Goal: Task Accomplishment & Management: Manage account settings

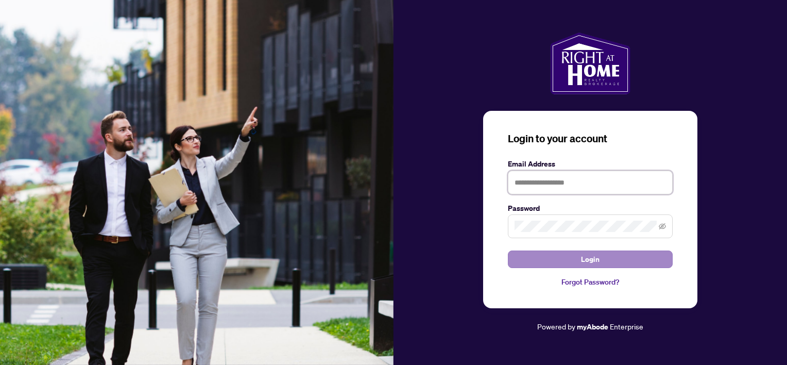
type input "**********"
click at [620, 258] on button "Login" at bounding box center [590, 259] width 165 height 18
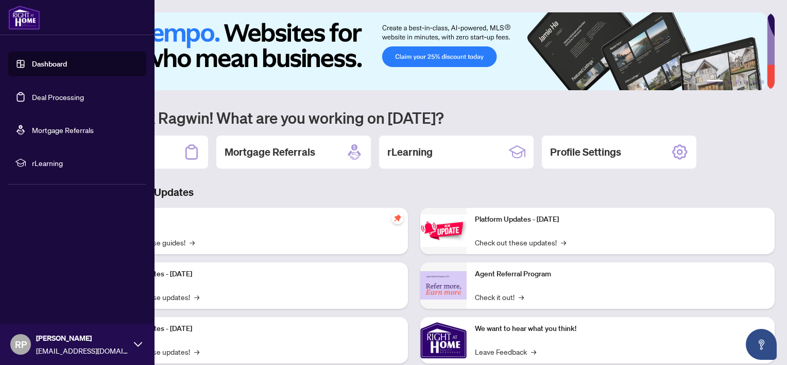
click at [39, 68] on link "Dashboard" at bounding box center [49, 63] width 35 height 9
click at [50, 102] on link "Deal Processing" at bounding box center [58, 96] width 52 height 9
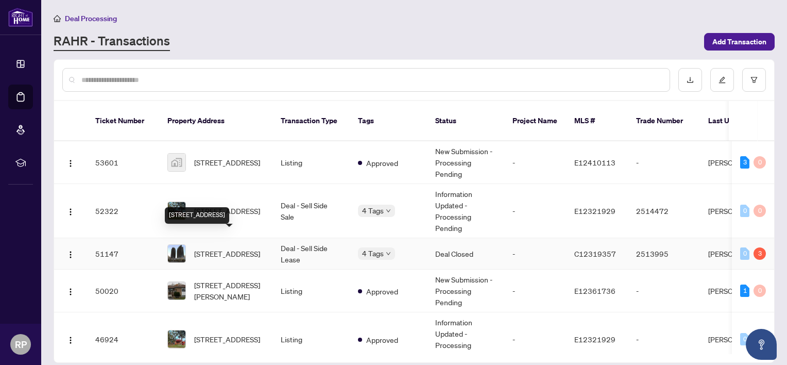
click at [235, 248] on span "[STREET_ADDRESS]" at bounding box center [227, 253] width 66 height 11
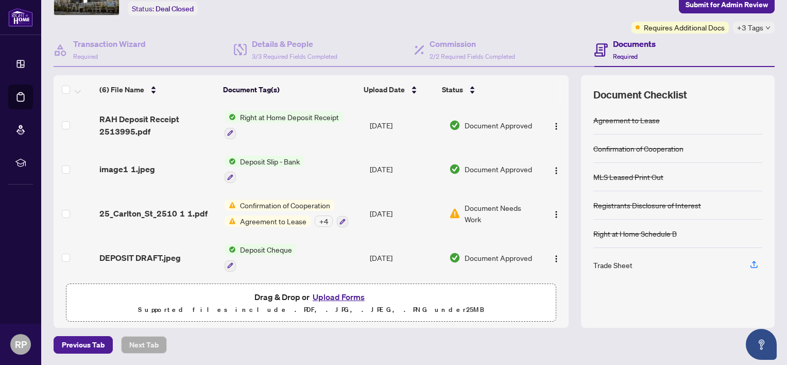
scroll to position [89, 0]
click at [150, 217] on td "25_Carlton_St_2510 1 1.pdf" at bounding box center [157, 212] width 125 height 44
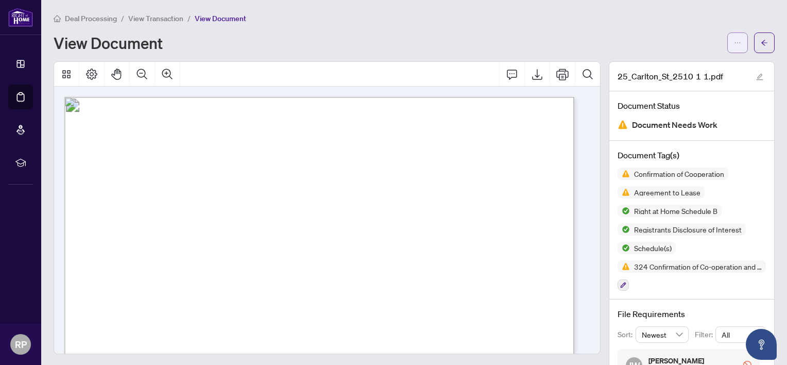
click at [734, 46] on span "button" at bounding box center [737, 43] width 7 height 16
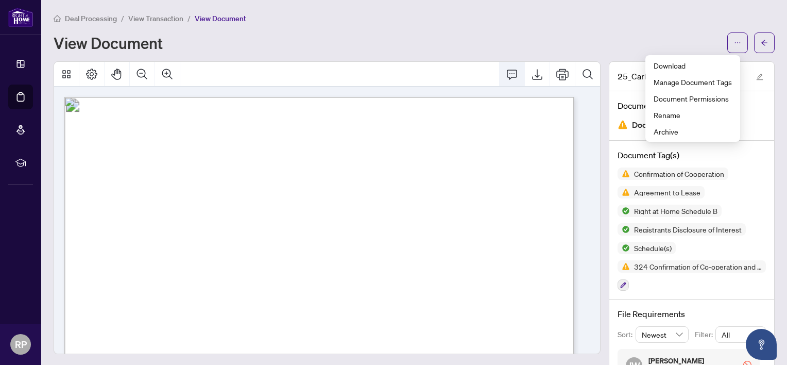
click at [508, 81] on button "Comment" at bounding box center [512, 74] width 25 height 25
click at [506, 78] on icon "Comment" at bounding box center [512, 74] width 12 height 12
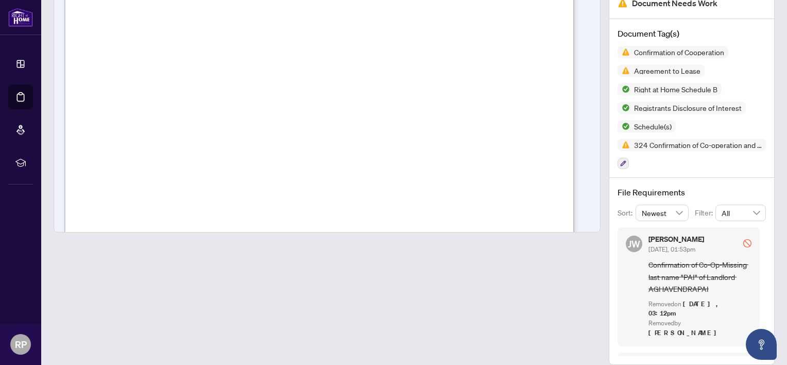
scroll to position [133, 0]
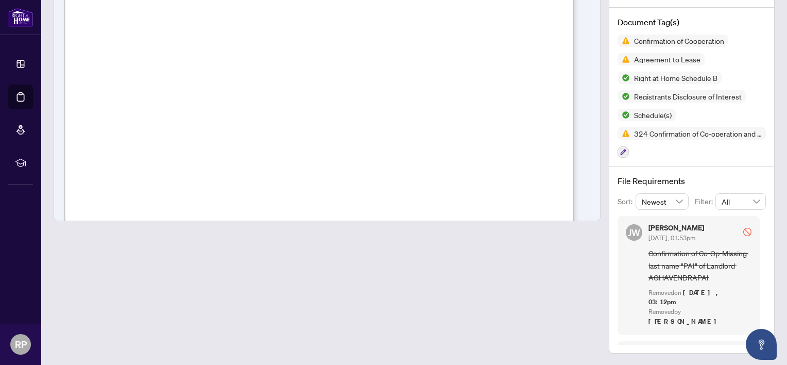
drag, startPoint x: 755, startPoint y: 278, endPoint x: 763, endPoint y: 303, distance: 26.4
click at [763, 303] on div "File Requirements Sort: Newest Filter: All [PERSON_NAME] [DATE], 01:53pm Confir…" at bounding box center [692, 259] width 165 height 187
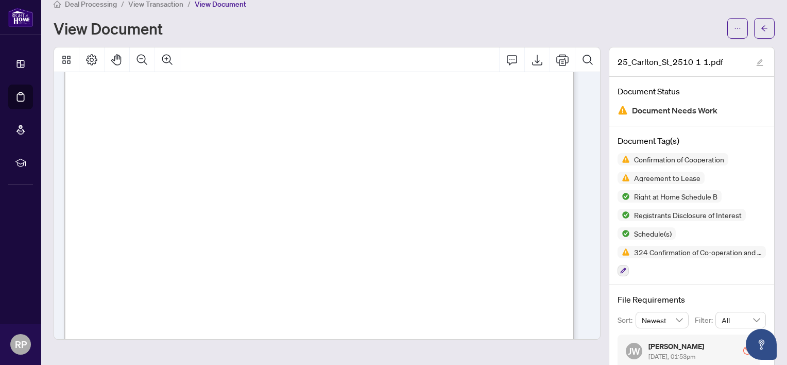
scroll to position [0, 0]
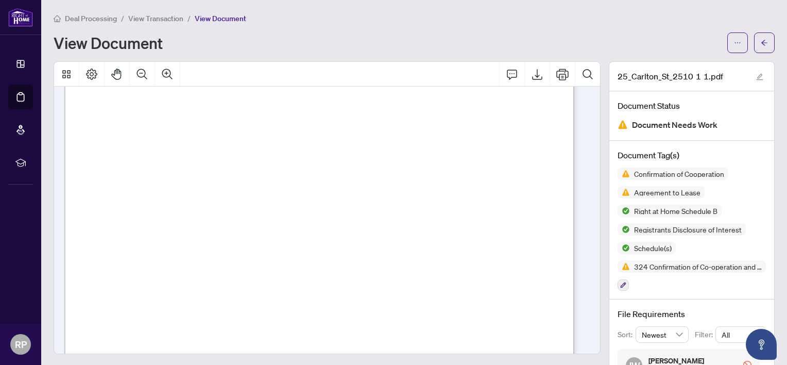
click at [153, 14] on span "View Transaction" at bounding box center [155, 18] width 55 height 9
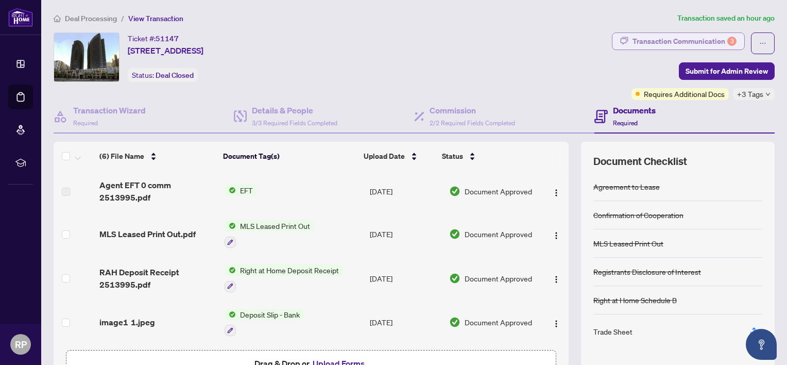
click at [663, 47] on div "Transaction Communication 3" at bounding box center [685, 41] width 104 height 16
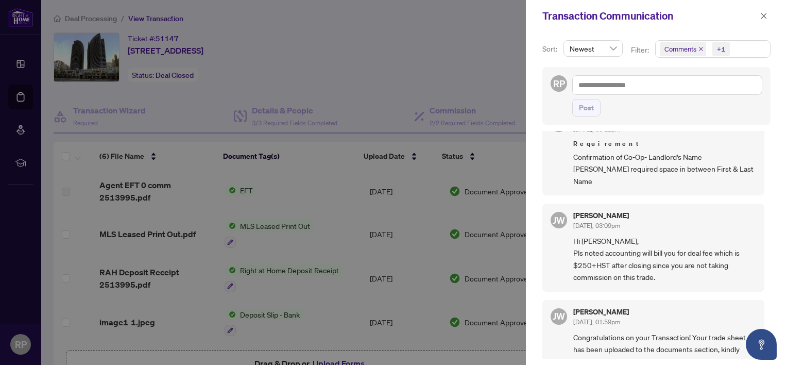
scroll to position [119, 0]
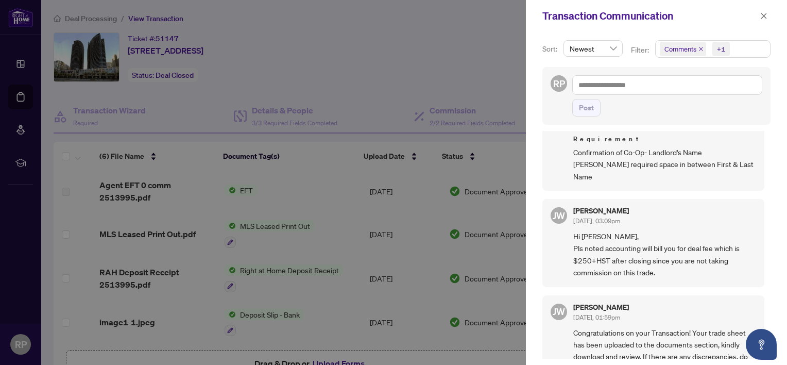
click at [346, 73] on div at bounding box center [393, 182] width 787 height 365
click at [762, 16] on icon "close" at bounding box center [764, 15] width 7 height 7
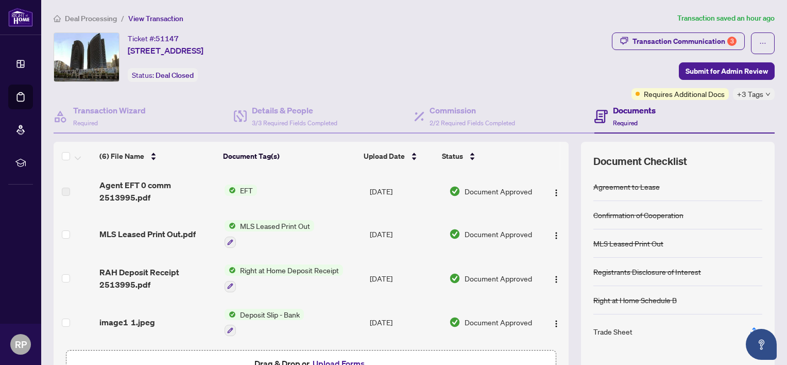
click at [478, 195] on span "Document Approved" at bounding box center [499, 191] width 68 height 11
click at [157, 191] on span "Agent EFT 0 comm 2513995.pdf" at bounding box center [157, 191] width 116 height 25
click at [552, 192] on img "button" at bounding box center [556, 193] width 8 height 8
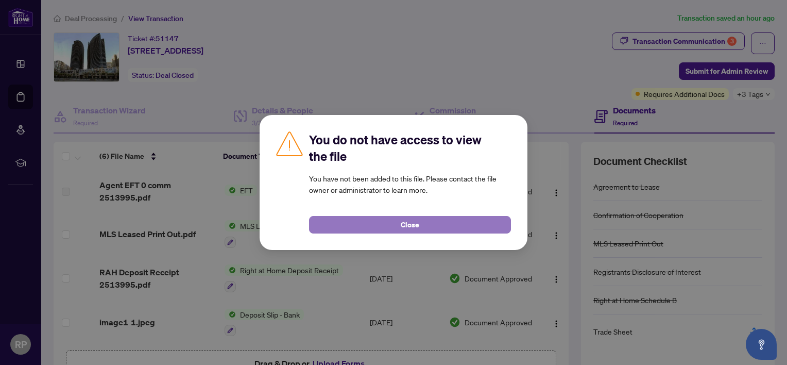
click at [432, 225] on button "Close" at bounding box center [410, 225] width 202 height 18
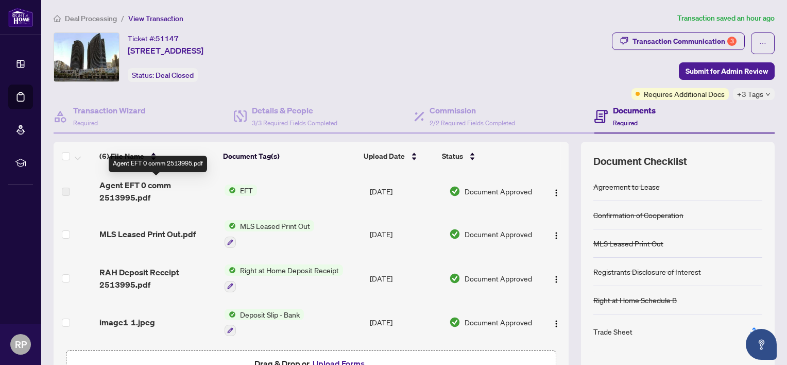
click at [118, 189] on span "Agent EFT 0 comm 2513995.pdf" at bounding box center [157, 191] width 116 height 25
click at [554, 322] on td at bounding box center [555, 322] width 27 height 44
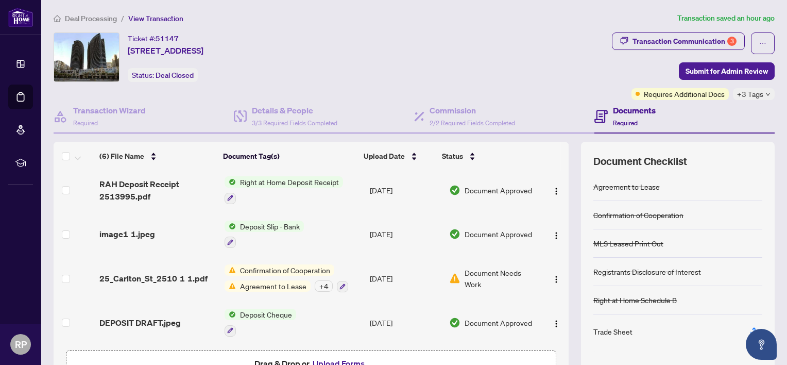
scroll to position [89, 0]
click at [552, 280] on img "button" at bounding box center [556, 279] width 8 height 8
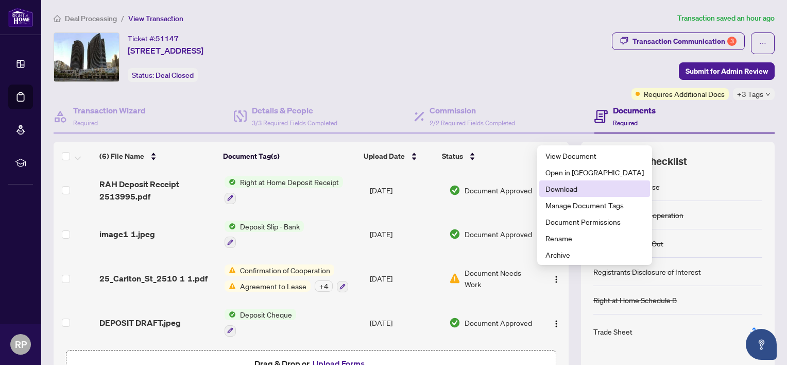
click at [559, 189] on span "Download" at bounding box center [595, 188] width 98 height 11
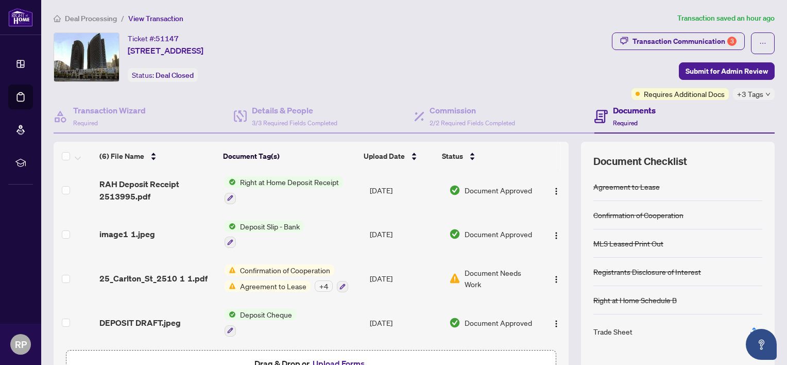
click at [216, 6] on main "Deal Processing / View Transaction Transaction saved an hour ago Ticket #: 5114…" at bounding box center [414, 182] width 746 height 365
